Goal: Find specific page/section: Find specific page/section

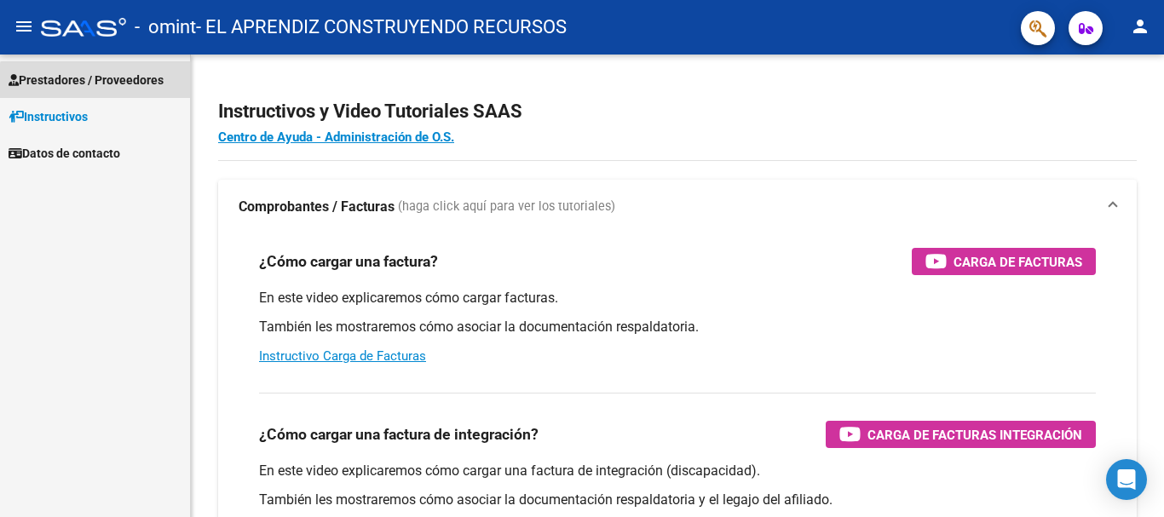
click at [96, 85] on span "Prestadores / Proveedores" at bounding box center [86, 80] width 155 height 19
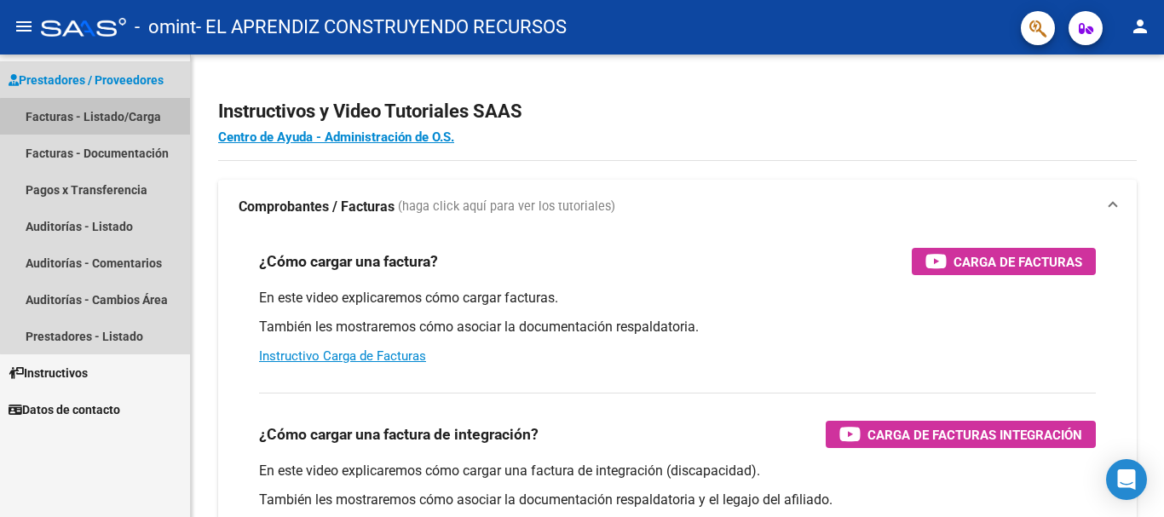
click at [96, 117] on link "Facturas - Listado/Carga" at bounding box center [95, 116] width 190 height 37
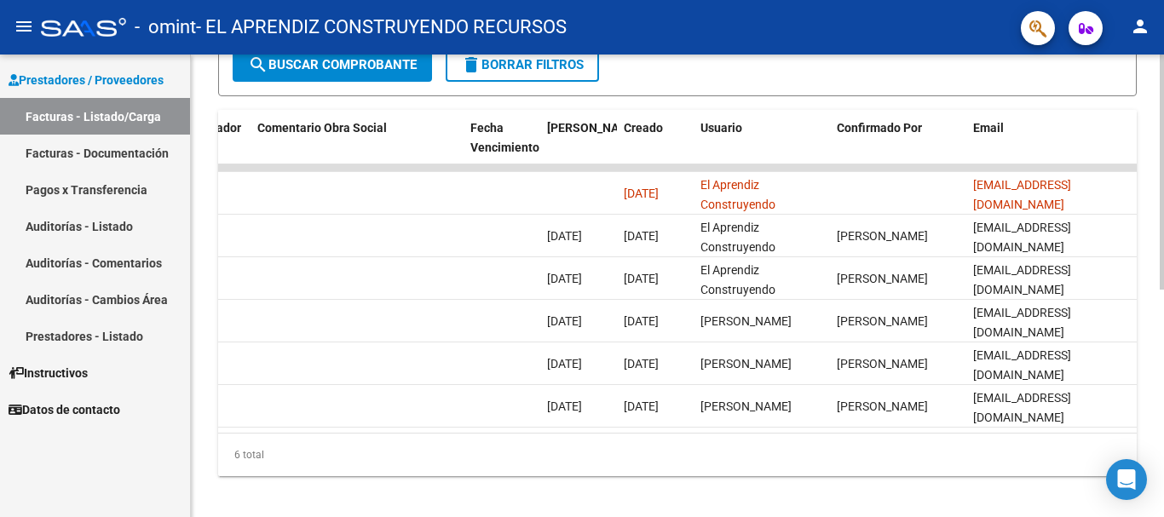
scroll to position [447, 0]
